Goal: Task Accomplishment & Management: Complete application form

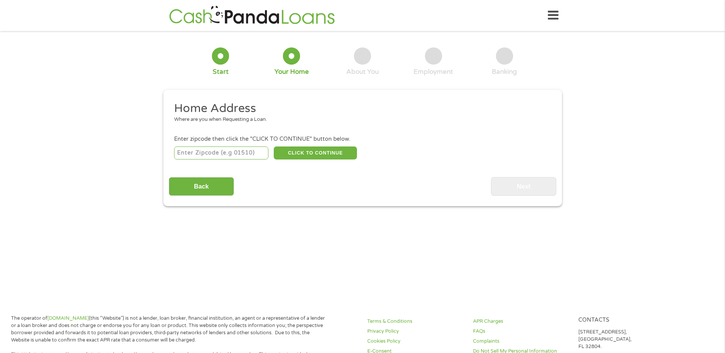
click at [189, 155] on input "number" at bounding box center [221, 152] width 94 height 13
type input "72023"
select select "[US_STATE]"
click at [337, 154] on button "CLICK TO CONTINUE" at bounding box center [315, 152] width 83 height 13
type input "72023"
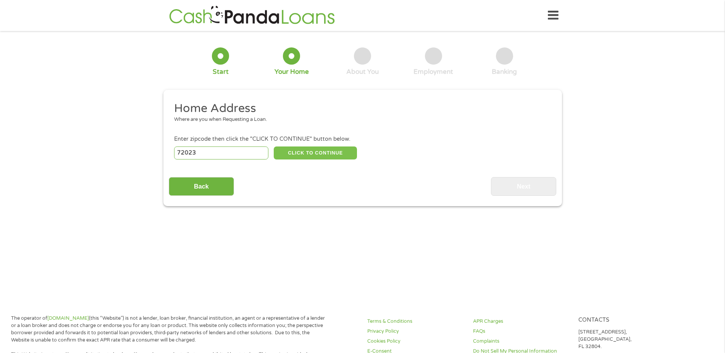
type input "Cabot"
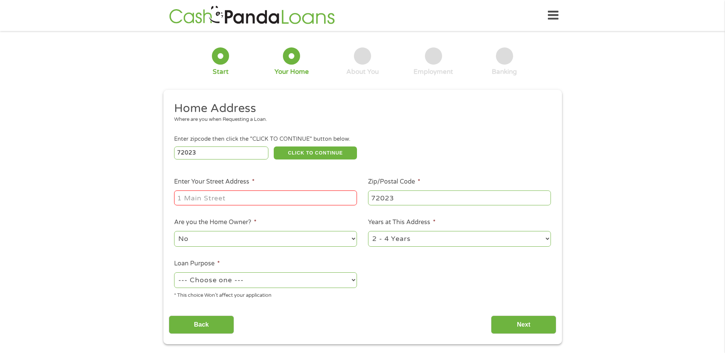
click at [225, 198] on input "Enter Your Street Address *" at bounding box center [265, 197] width 183 height 15
type input "[STREET_ADDRESS]"
click at [548, 236] on select "1 Year or less 1 - 2 Years 2 - 4 Years Over 4 Years" at bounding box center [459, 239] width 183 height 16
select select "60months"
click at [368, 231] on select "1 Year or less 1 - 2 Years 2 - 4 Years Over 4 Years" at bounding box center [459, 239] width 183 height 16
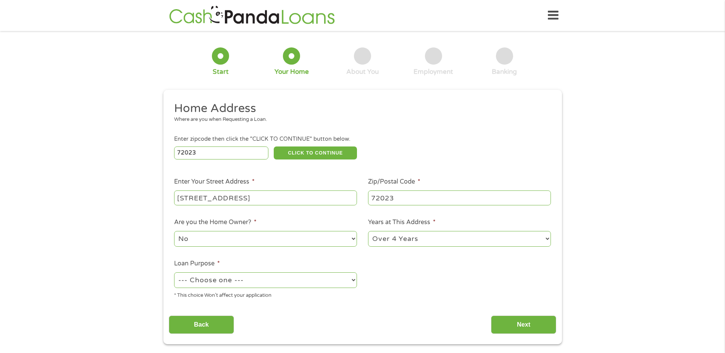
click at [351, 236] on select "No Yes" at bounding box center [265, 239] width 183 height 16
select select "yes"
click at [174, 231] on select "No Yes" at bounding box center [265, 239] width 183 height 16
click at [296, 280] on select "--- Choose one --- Pay Bills Debt Consolidation Home Improvement Major Purchase…" at bounding box center [265, 280] width 183 height 16
select select "homeimprovement"
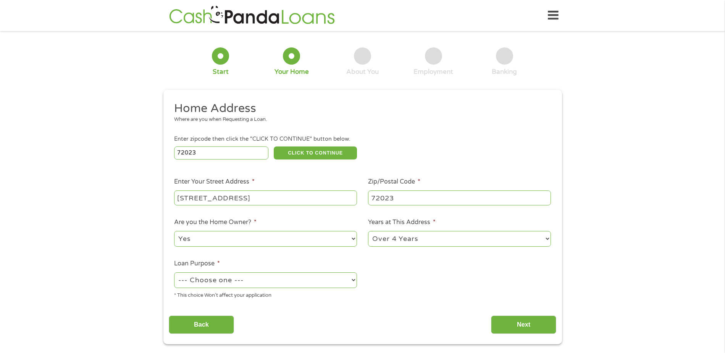
click at [174, 272] on select "--- Choose one --- Pay Bills Debt Consolidation Home Improvement Major Purchase…" at bounding box center [265, 280] width 183 height 16
click at [528, 327] on input "Next" at bounding box center [523, 324] width 65 height 19
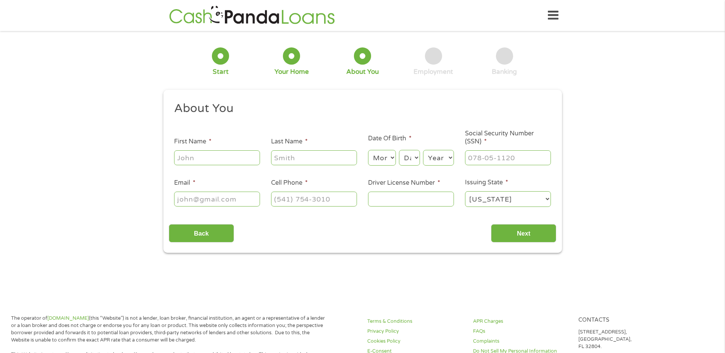
click at [211, 161] on input "First Name *" at bounding box center [217, 157] width 86 height 15
type input "[PERSON_NAME]"
type input "[EMAIL_ADDRESS][DOMAIN_NAME]"
type input "[PHONE_NUMBER]"
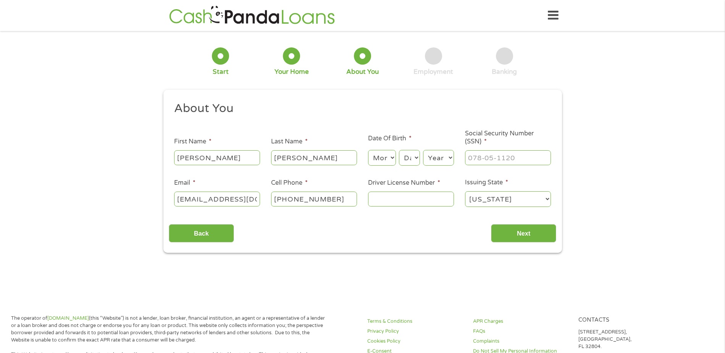
click at [379, 159] on select "Month 1 2 3 4 5 6 7 8 9 10 11 12" at bounding box center [382, 158] width 28 height 16
select select "11"
click at [368, 150] on select "Month 1 2 3 4 5 6 7 8 9 10 11 12" at bounding box center [382, 158] width 28 height 16
click at [417, 156] on select "Day 1 2 3 4 5 6 7 8 9 10 11 12 13 14 15 16 17 18 19 20 21 22 23 24 25 26 27 28 …" at bounding box center [409, 158] width 21 height 16
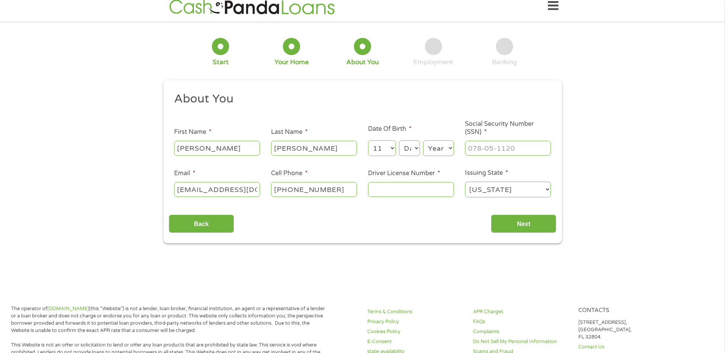
scroll to position [0, 0]
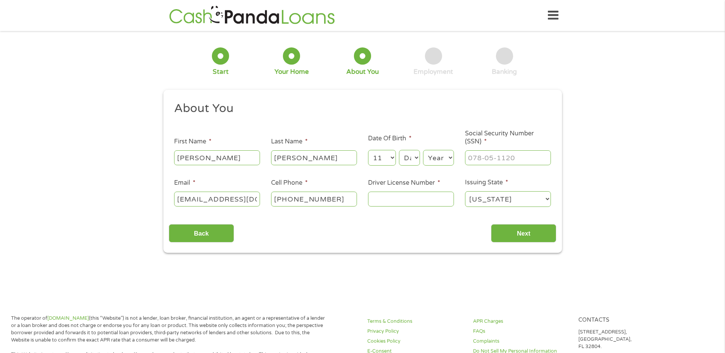
click at [414, 155] on select "Day 1 2 3 4 5 6 7 8 9 10 11 12 13 14 15 16 17 18 19 20 21 22 23 24 25 26 27 28 …" at bounding box center [409, 158] width 21 height 16
select select "27"
click at [399, 150] on select "Day 1 2 3 4 5 6 7 8 9 10 11 12 13 14 15 16 17 18 19 20 21 22 23 24 25 26 27 28 …" at bounding box center [409, 158] width 21 height 16
click at [432, 157] on select "Year [DATE] 2006 2005 2004 2003 2002 2001 2000 1999 1998 1997 1996 1995 1994 19…" at bounding box center [438, 158] width 31 height 16
select select "1956"
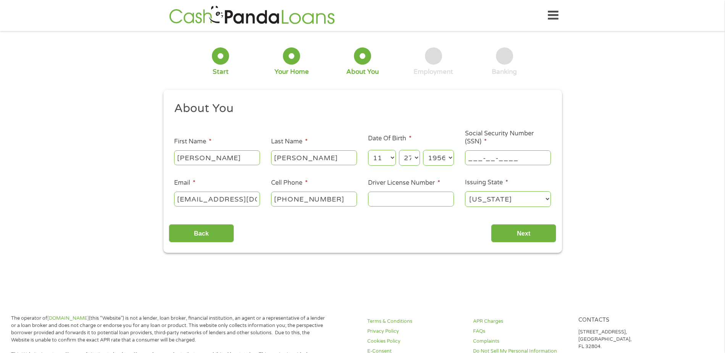
click at [474, 159] on input "___-__-____" at bounding box center [508, 157] width 86 height 15
type input "430-17-9827"
click at [333, 201] on input "[PHONE_NUMBER]" at bounding box center [314, 198] width 86 height 15
click at [333, 200] on input "[PHONE_NUMBER]" at bounding box center [314, 198] width 86 height 15
drag, startPoint x: 333, startPoint y: 200, endPoint x: 299, endPoint y: 199, distance: 34.4
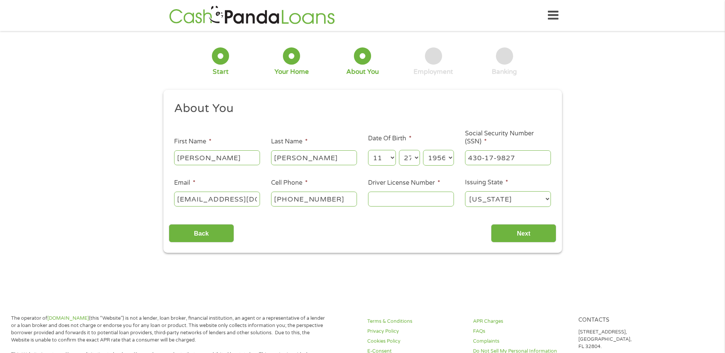
click at [299, 199] on input "[PHONE_NUMBER]" at bounding box center [314, 198] width 86 height 15
type input "[PHONE_NUMBER]"
click at [380, 197] on input "Driver License Number *" at bounding box center [411, 198] width 86 height 15
type input "913941858"
click at [531, 239] on input "Next" at bounding box center [523, 233] width 65 height 19
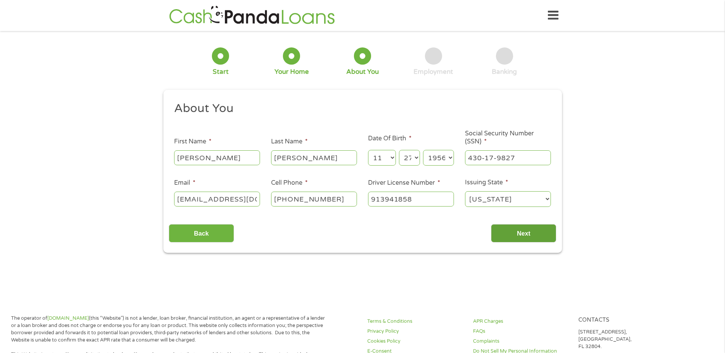
click at [526, 230] on input "Next" at bounding box center [523, 233] width 65 height 19
click at [532, 197] on select "[US_STATE] [US_STATE] [US_STATE] [US_STATE] [US_STATE] [US_STATE] [US_STATE] [U…" at bounding box center [508, 199] width 86 height 16
click at [465, 191] on select "[US_STATE] [US_STATE] [US_STATE] [US_STATE] [US_STATE] [US_STATE] [US_STATE] [U…" at bounding box center [508, 199] width 86 height 16
click at [514, 233] on input "Next" at bounding box center [523, 233] width 65 height 19
click at [286, 230] on div "Back Next" at bounding box center [363, 230] width 388 height 24
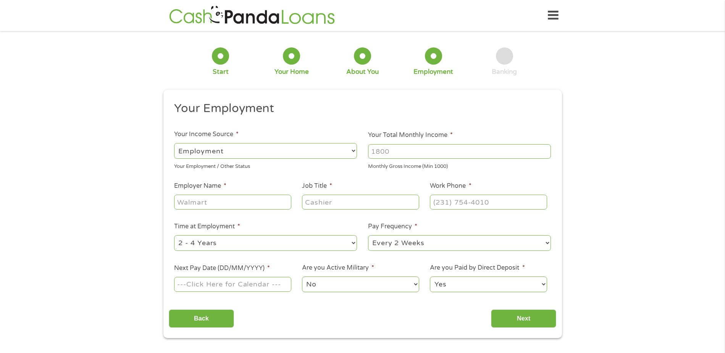
scroll to position [3, 3]
click at [250, 154] on select "--- Choose one --- Employment [DEMOGRAPHIC_DATA] Benefits" at bounding box center [265, 151] width 183 height 16
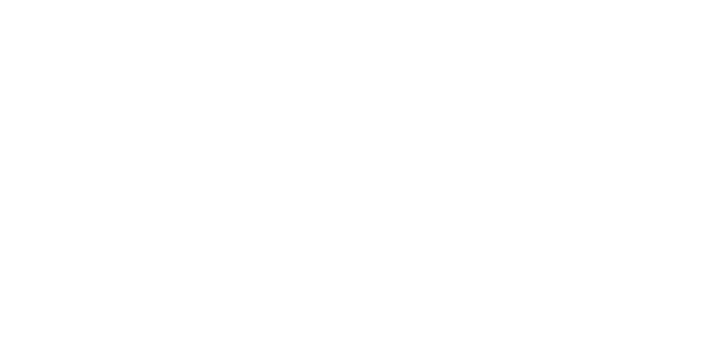
click at [0, 0] on html at bounding box center [0, 0] width 0 height 0
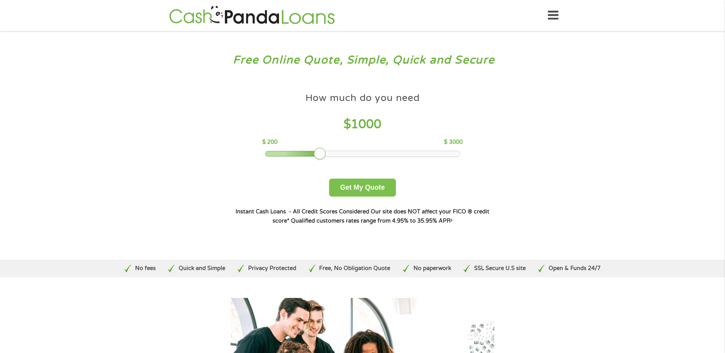
drag, startPoint x: 367, startPoint y: 183, endPoint x: 403, endPoint y: 183, distance: 36.3
click at [367, 183] on button "Get My Quote" at bounding box center [362, 187] width 67 height 18
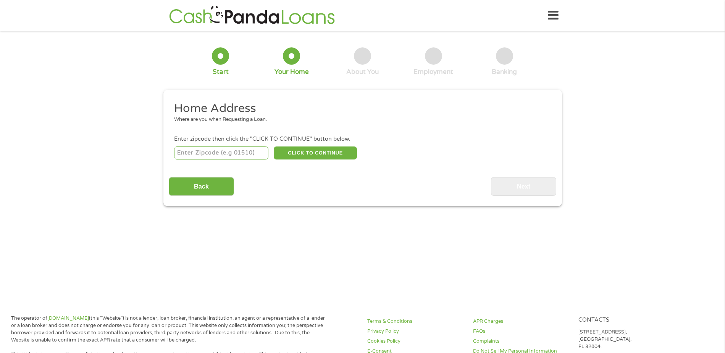
click at [222, 154] on input "number" at bounding box center [221, 152] width 94 height 13
type input "72023"
select select "[US_STATE]"
click at [331, 150] on button "CLICK TO CONTINUE" at bounding box center [315, 152] width 83 height 13
type input "72023"
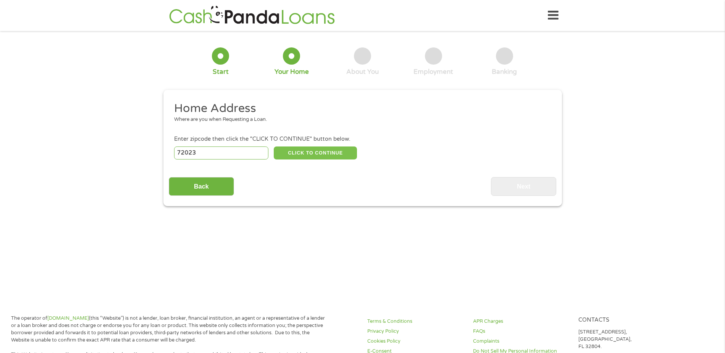
type input "Cabot"
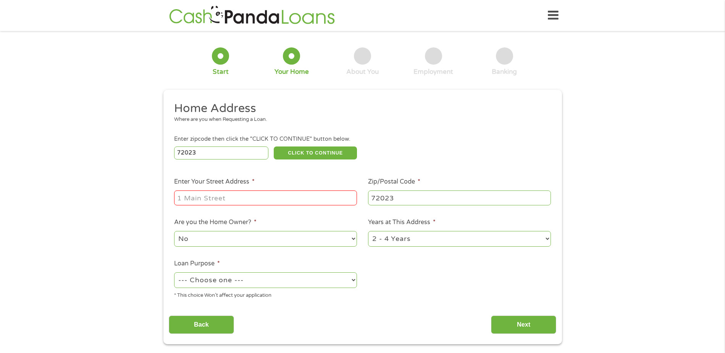
click at [216, 202] on input "Enter Your Street Address *" at bounding box center [265, 197] width 183 height 15
type input "[STREET_ADDRESS]"
click at [545, 238] on select "1 Year or less 1 - 2 Years 2 - 4 Years Over 4 Years" at bounding box center [459, 239] width 183 height 16
select select "60months"
click at [368, 231] on select "1 Year or less 1 - 2 Years 2 - 4 Years Over 4 Years" at bounding box center [459, 239] width 183 height 16
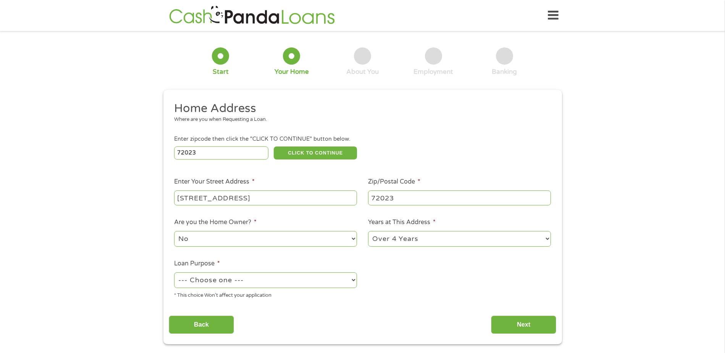
click at [358, 238] on li "Are you the Home Owner? * No Yes" at bounding box center [266, 232] width 194 height 30
click at [348, 239] on select "No Yes" at bounding box center [265, 239] width 183 height 16
select select "yes"
click at [174, 231] on select "No Yes" at bounding box center [265, 239] width 183 height 16
click at [360, 278] on li "Loan Purpose * --- Choose one --- Pay Bills Debt Consolidation Home Improvement…" at bounding box center [266, 279] width 194 height 40
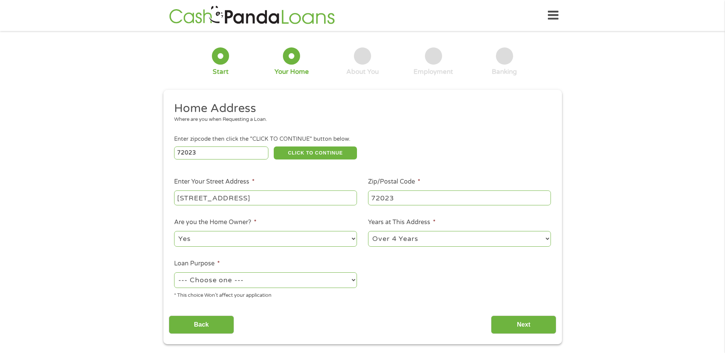
click at [354, 280] on select "--- Choose one --- Pay Bills Debt Consolidation Home Improvement Major Purchase…" at bounding box center [265, 280] width 183 height 16
select select "homeimprovement"
click at [174, 272] on select "--- Choose one --- Pay Bills Debt Consolidation Home Improvement Major Purchase…" at bounding box center [265, 280] width 183 height 16
click at [519, 325] on input "Next" at bounding box center [523, 324] width 65 height 19
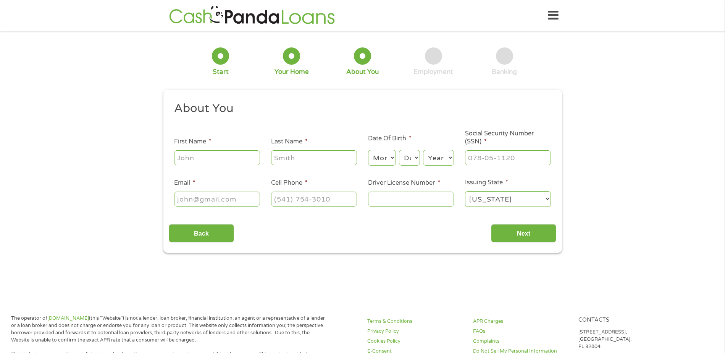
click at [220, 162] on input "First Name *" at bounding box center [217, 157] width 86 height 15
type input "[PERSON_NAME]"
type input "[EMAIL_ADDRESS][DOMAIN_NAME]"
type input "[PHONE_NUMBER]"
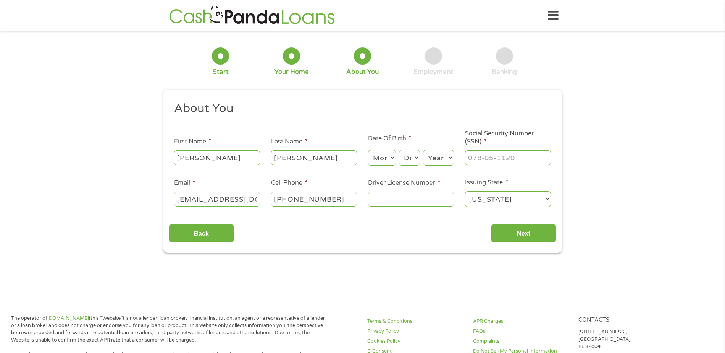
click at [387, 157] on select "Month 1 2 3 4 5 6 7 8 9 10 11 12" at bounding box center [382, 158] width 28 height 16
click at [411, 156] on select "Day 1 2 3 4 5 6 7 8 9 10 11 12 13 14 15 16 17 18 19 20 21 22 23 24 25 26 27 28 …" at bounding box center [409, 158] width 21 height 16
click at [388, 159] on select "Month 1 2 3 4 5 6 7 8 9 10 11 12" at bounding box center [382, 158] width 28 height 16
select select "11"
click at [368, 150] on select "Month 1 2 3 4 5 6 7 8 9 10 11 12" at bounding box center [382, 158] width 28 height 16
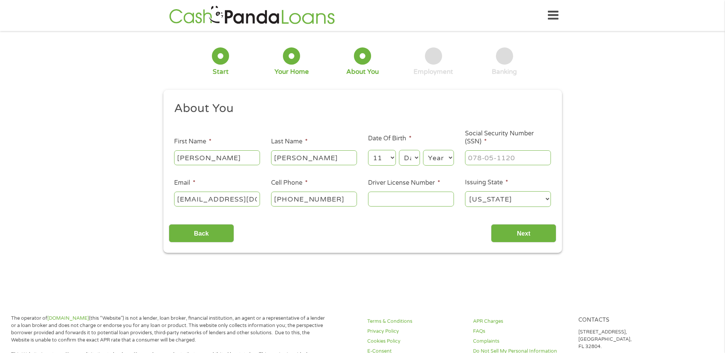
click at [408, 159] on select "Day 1 2 3 4 5 6 7 8 9 10 11 12 13 14 15 16 17 18 19 20 21 22 23 24 25 26 27 28 …" at bounding box center [409, 158] width 21 height 16
select select "27"
click at [399, 150] on select "Day 1 2 3 4 5 6 7 8 9 10 11 12 13 14 15 16 17 18 19 20 21 22 23 24 25 26 27 28 …" at bounding box center [409, 158] width 21 height 16
click at [437, 159] on select "Year [DATE] 2006 2005 2004 2003 2002 2001 2000 1999 1998 1997 1996 1995 1994 19…" at bounding box center [438, 158] width 31 height 16
select select "1956"
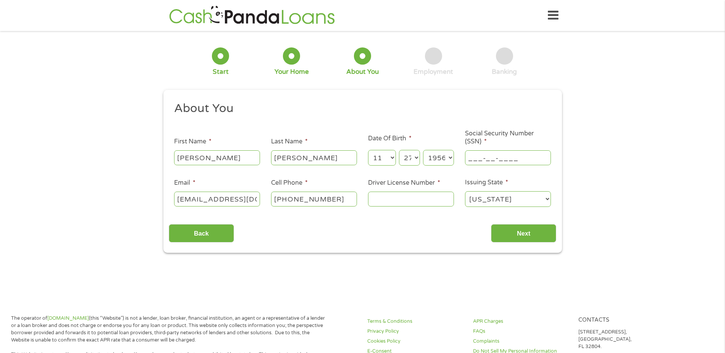
click at [479, 154] on input "___-__-____" at bounding box center [508, 157] width 86 height 15
type input "__4-31-7982"
click at [336, 201] on input "[PHONE_NUMBER]" at bounding box center [314, 198] width 86 height 15
type input "[PHONE_NUMBER]"
click at [386, 197] on input "Driver License Number *" at bounding box center [411, 198] width 86 height 15
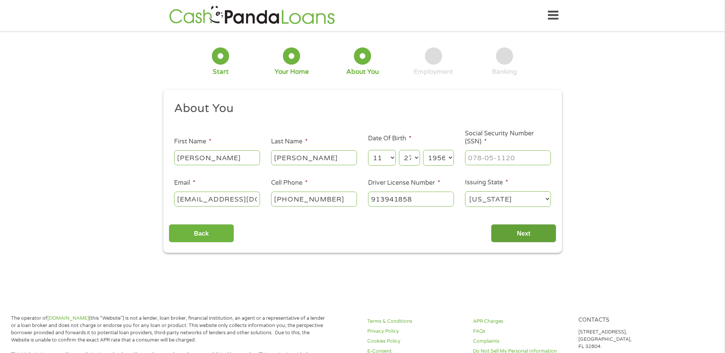
type input "913941858"
click at [518, 231] on input "Next" at bounding box center [523, 233] width 65 height 19
click at [516, 231] on input "Next" at bounding box center [523, 233] width 65 height 19
click at [531, 202] on select "[US_STATE] [US_STATE] [US_STATE] [US_STATE] [US_STATE] [US_STATE] [US_STATE] [U…" at bounding box center [508, 199] width 86 height 16
click at [465, 191] on select "[US_STATE] [US_STATE] [US_STATE] [US_STATE] [US_STATE] [US_STATE] [US_STATE] [U…" at bounding box center [508, 199] width 86 height 16
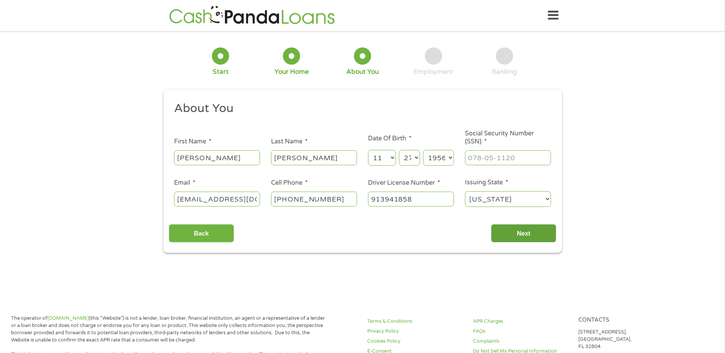
click at [520, 230] on input "Next" at bounding box center [523, 233] width 65 height 19
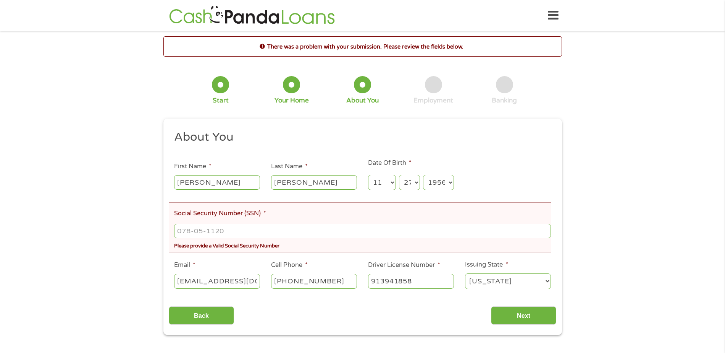
click at [226, 222] on li "Social Security Number (SSN) * Please provide a Valid Social Security Number" at bounding box center [360, 227] width 382 height 50
click at [233, 231] on input "___-__-____" at bounding box center [362, 230] width 377 height 15
type input "430-17-9827"
click at [303, 324] on div "Back Next" at bounding box center [363, 312] width 388 height 24
click at [509, 318] on input "Next" at bounding box center [523, 315] width 65 height 19
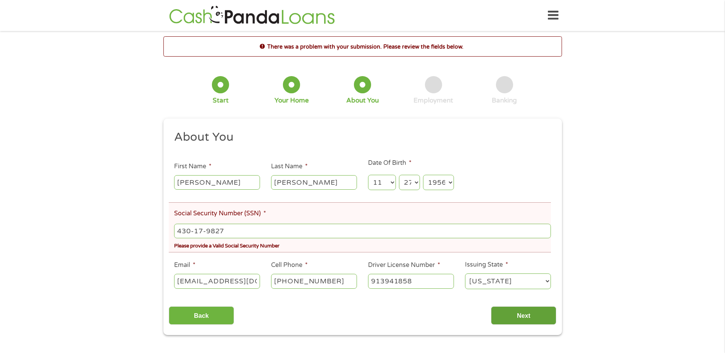
click at [510, 318] on input "Next" at bounding box center [523, 315] width 65 height 19
click at [639, 142] on div "There was a problem with your submission. Please review the fields below. 1 Sta…" at bounding box center [362, 185] width 725 height 298
click at [524, 314] on input "Next" at bounding box center [523, 315] width 65 height 19
drag, startPoint x: 22, startPoint y: 119, endPoint x: 48, endPoint y: 128, distance: 27.9
click at [28, 120] on div "There was a problem with your submission. Please review the fields below. 1 Sta…" at bounding box center [362, 185] width 725 height 298
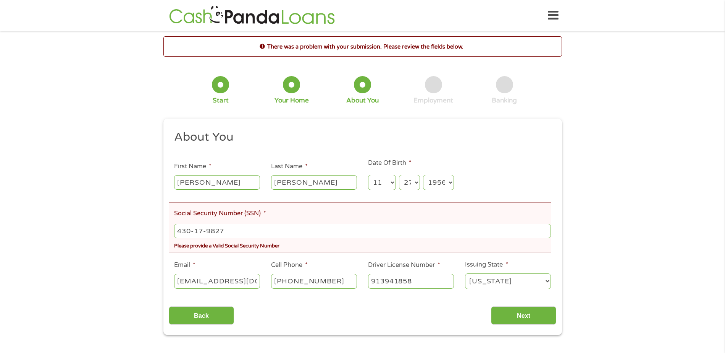
click at [275, 231] on input "430-17-9827" at bounding box center [362, 230] width 377 height 15
click at [256, 280] on input "[EMAIL_ADDRESS][DOMAIN_NAME]" at bounding box center [217, 280] width 86 height 15
click at [348, 280] on input "[PHONE_NUMBER]" at bounding box center [314, 280] width 86 height 15
click at [440, 283] on input "913941858" at bounding box center [411, 280] width 86 height 15
click at [537, 278] on select "[US_STATE] [US_STATE] [US_STATE] [US_STATE] [US_STATE] [US_STATE] [US_STATE] [U…" at bounding box center [508, 281] width 86 height 16
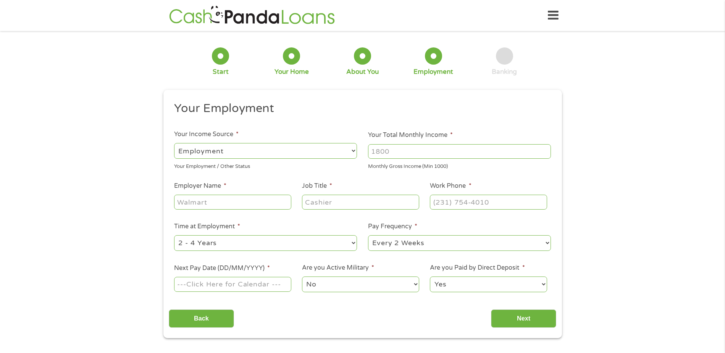
click at [500, 83] on div "1 Start 2 Your Home 3 About You 4 Employment 5 Banking 6" at bounding box center [362, 61] width 399 height 50
click at [233, 149] on select "--- Choose one --- Employment [DEMOGRAPHIC_DATA] Benefits" at bounding box center [265, 151] width 183 height 16
click at [174, 143] on select "--- Choose one --- Employment [DEMOGRAPHIC_DATA] Benefits" at bounding box center [265, 151] width 183 height 16
click at [426, 149] on input "Your Total Monthly Income *" at bounding box center [459, 151] width 183 height 15
type input "4000"
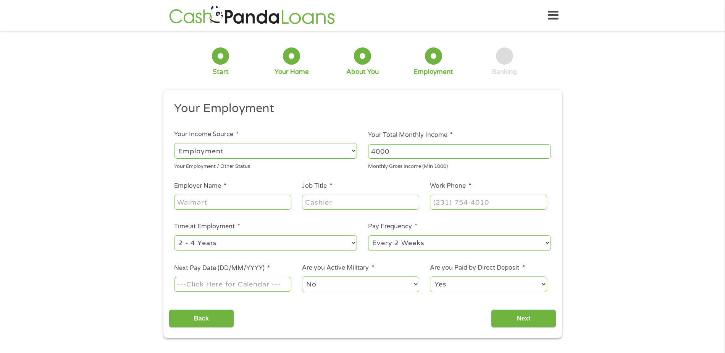
click at [212, 205] on input "Employer Name *" at bounding box center [232, 201] width 117 height 15
type input "[PERSON_NAME] Management Services LLC"
type input "Account Assistant"
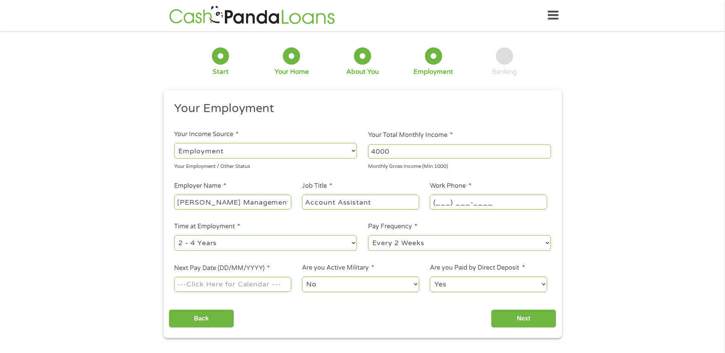
click at [498, 200] on input "(___) ___-____" at bounding box center [488, 201] width 117 height 15
type input "[PHONE_NUMBER]"
click at [354, 244] on select "--- Choose one --- 1 Year or less 1 - 2 Years 2 - 4 Years Over 4 Years" at bounding box center [265, 243] width 183 height 16
select select "60months"
click at [174, 235] on select "--- Choose one --- 1 Year or less 1 - 2 Years 2 - 4 Years Over 4 Years" at bounding box center [265, 243] width 183 height 16
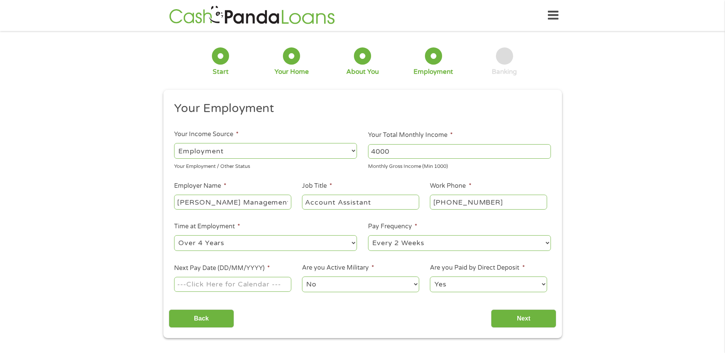
click at [549, 243] on select "--- Choose one --- Every 2 Weeks Every Week Monthly Semi-Monthly" at bounding box center [459, 243] width 183 height 16
select select "monthly"
click at [368, 235] on select "--- Choose one --- Every 2 Weeks Every Week Monthly Semi-Monthly" at bounding box center [459, 243] width 183 height 16
click at [282, 282] on input "Next Pay Date (DD/MM/YYYY) *" at bounding box center [232, 284] width 117 height 15
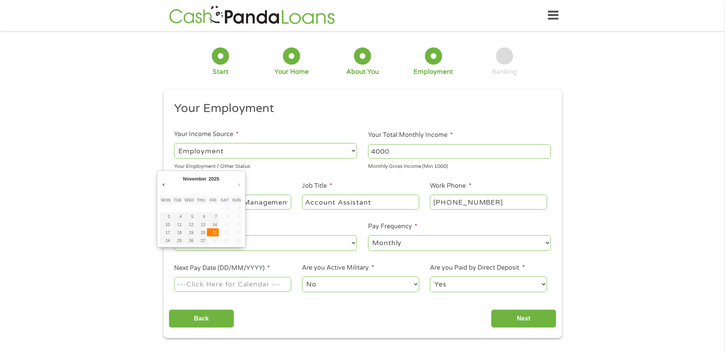
type input "[DATE]"
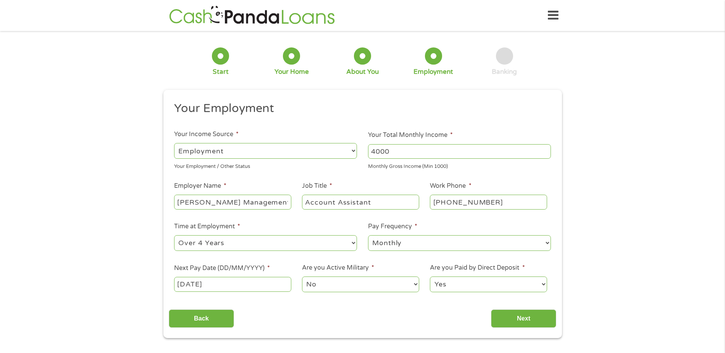
click at [409, 283] on select "No Yes" at bounding box center [360, 284] width 117 height 16
click at [302, 276] on select "No Yes" at bounding box center [360, 284] width 117 height 16
click at [477, 286] on select "Yes No" at bounding box center [488, 284] width 117 height 16
click at [430, 276] on select "Yes No" at bounding box center [488, 284] width 117 height 16
click at [529, 315] on input "Next" at bounding box center [523, 318] width 65 height 19
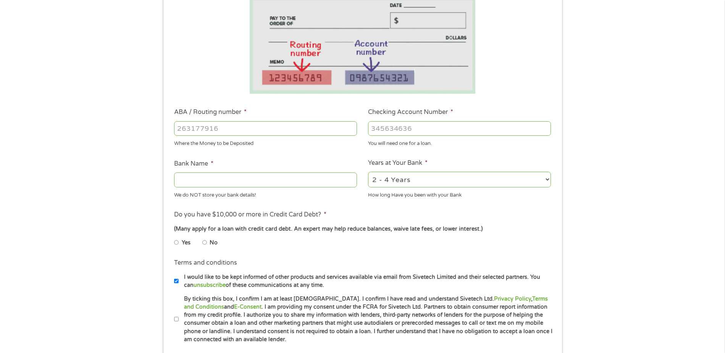
scroll to position [204, 0]
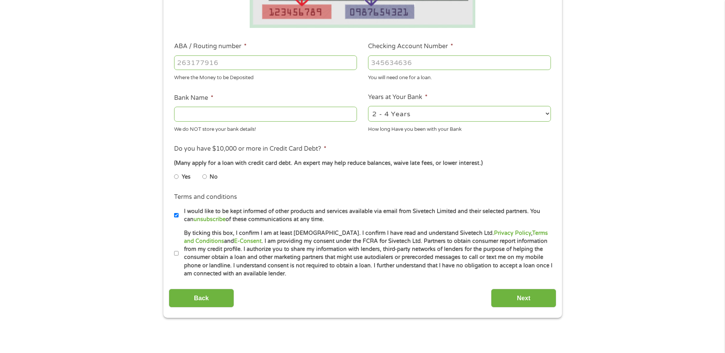
click at [238, 65] on input "ABA / Routing number *" at bounding box center [265, 62] width 183 height 15
click at [184, 61] on input "ABA / Routing number *" at bounding box center [265, 62] width 183 height 15
type input "082007649"
type input "FIRST [US_STATE] BANK AND TRUST"
type input "082007649"
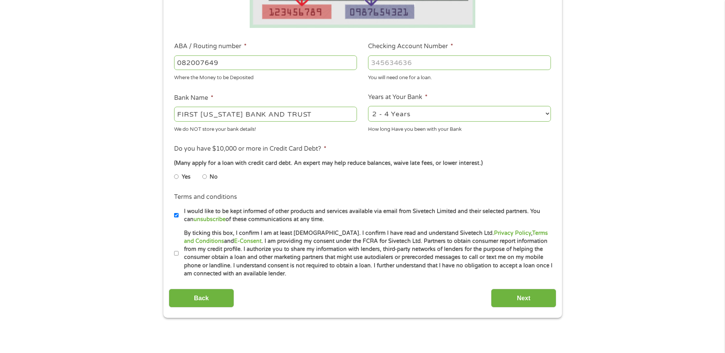
click at [429, 63] on input "Checking Account Number *" at bounding box center [459, 62] width 183 height 15
type input "10140655"
click at [542, 113] on select "2 - 4 Years 6 - 12 Months 1 - 2 Years Over 4 Years" at bounding box center [459, 114] width 183 height 16
select select "60months"
click at [368, 106] on select "2 - 4 Years 6 - 12 Months 1 - 2 Years Over 4 Years" at bounding box center [459, 114] width 183 height 16
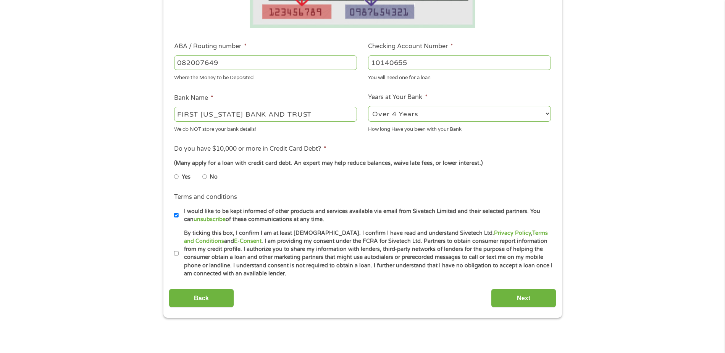
click at [206, 176] on input "No" at bounding box center [204, 176] width 5 height 12
radio input "true"
click at [180, 249] on label "By ticking this box, I confirm I am at least [DEMOGRAPHIC_DATA]. I confirm I ha…" at bounding box center [366, 253] width 375 height 49
click at [179, 249] on input "By ticking this box, I confirm I am at least [DEMOGRAPHIC_DATA]. I confirm I ha…" at bounding box center [176, 253] width 5 height 12
checkbox input "true"
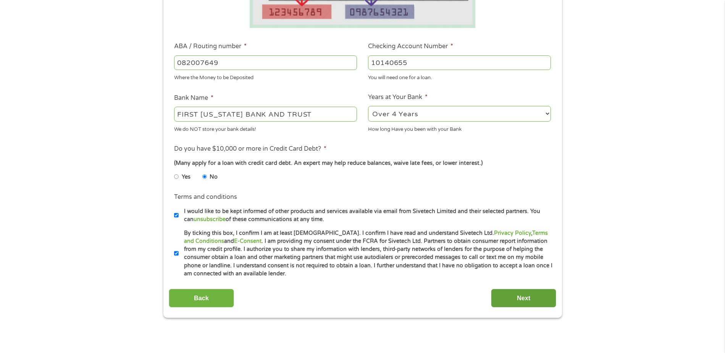
click at [525, 299] on input "Next" at bounding box center [523, 297] width 65 height 19
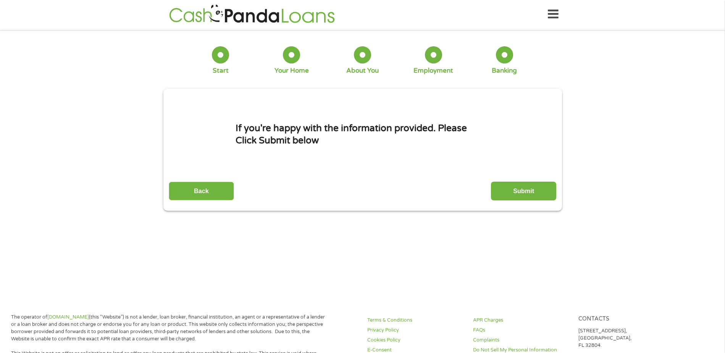
scroll to position [0, 0]
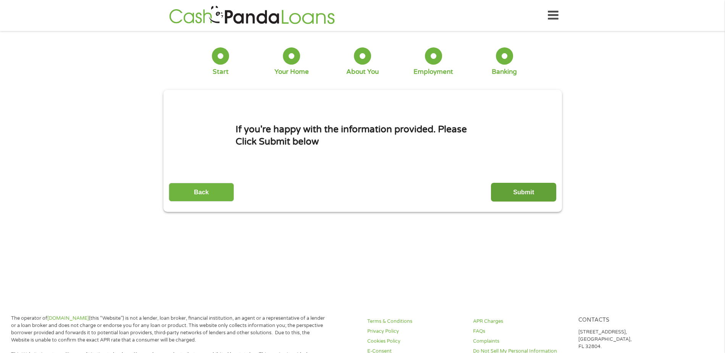
click at [529, 195] on input "Submit" at bounding box center [523, 192] width 65 height 19
